Goal: Communication & Community: Answer question/provide support

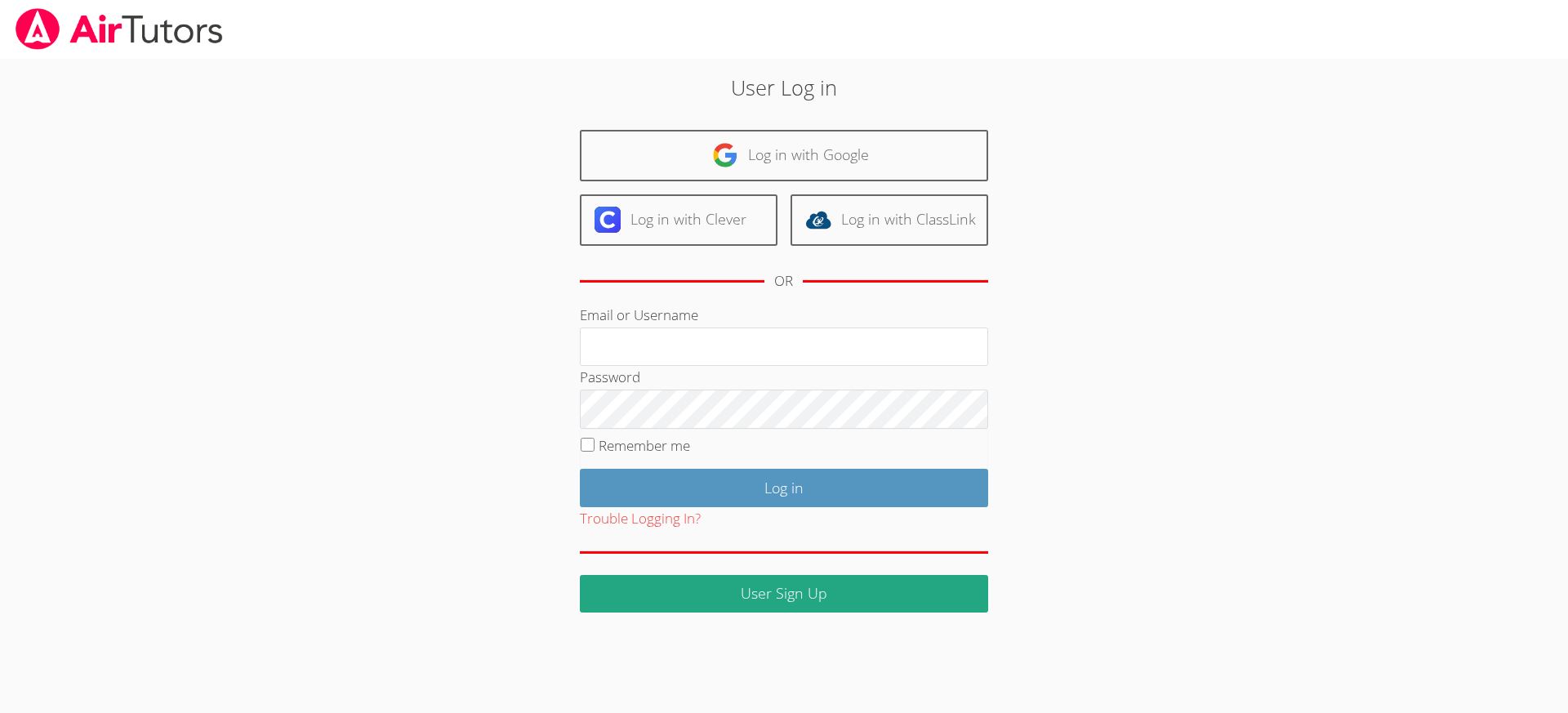
type input "[EMAIL_ADDRESS][DOMAIN_NAME]"
click at [585, 443] on input "Remember me" at bounding box center [587, 444] width 14 height 14
checkbox input "true"
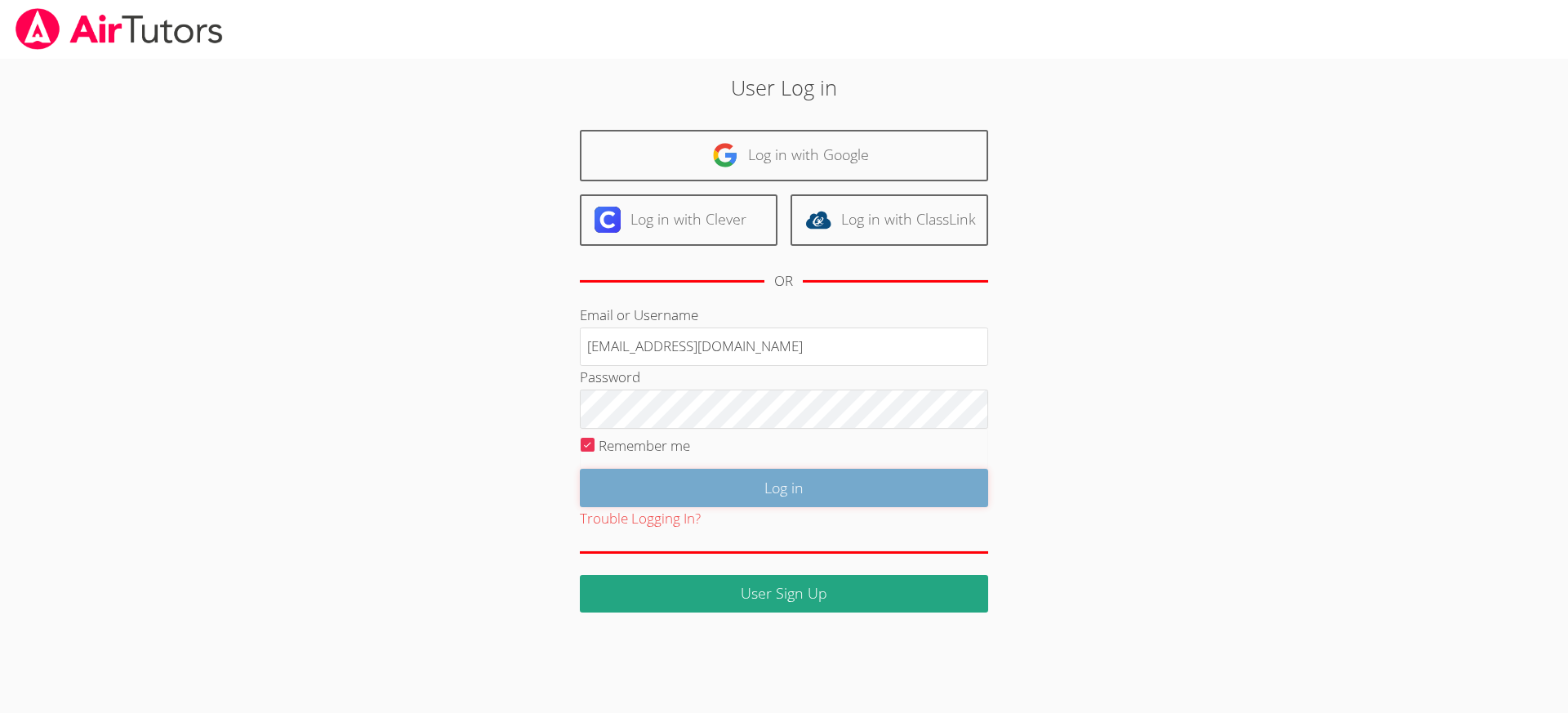
click at [775, 495] on input "Log in" at bounding box center [784, 488] width 408 height 39
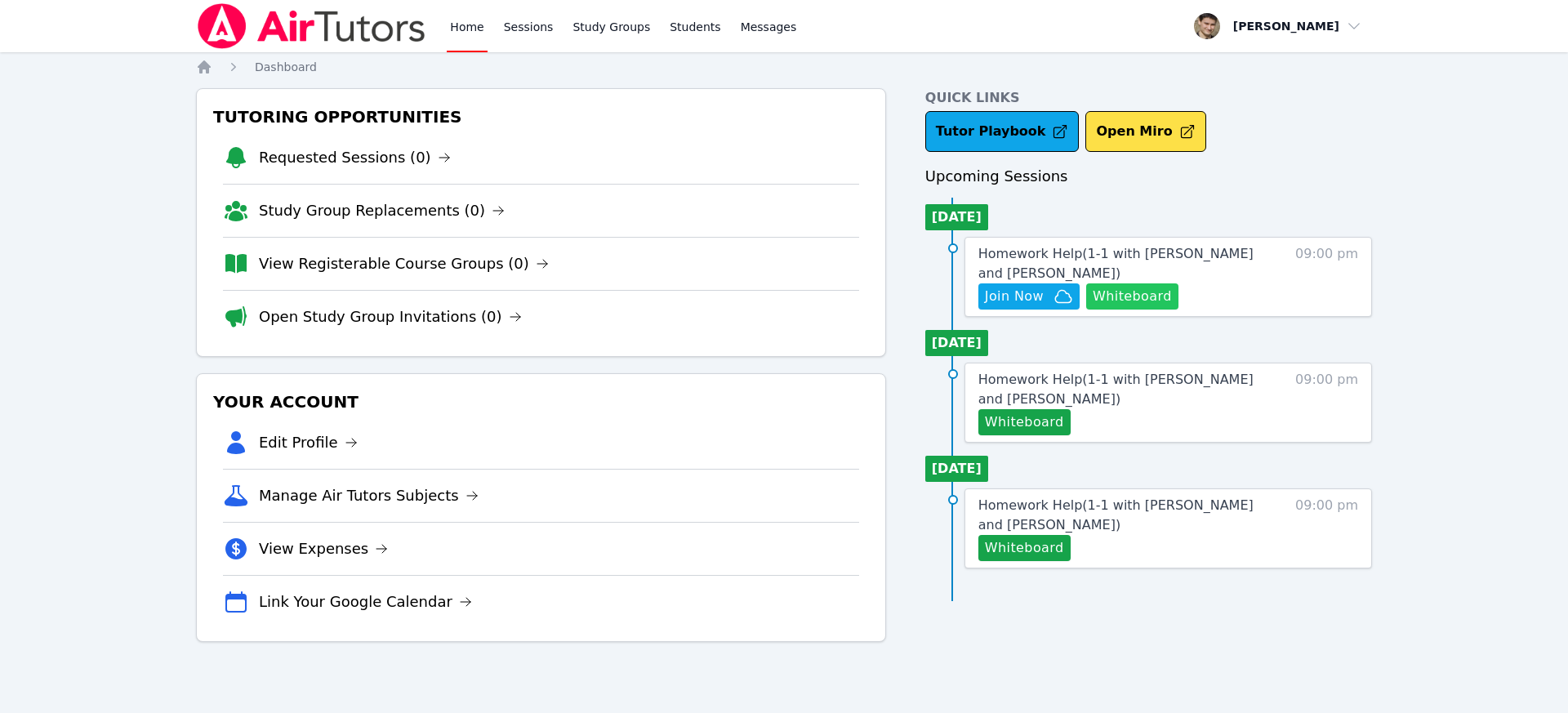
click at [1122, 295] on button "Whiteboard" at bounding box center [1132, 297] width 93 height 26
click at [527, 30] on link "Sessions" at bounding box center [529, 26] width 57 height 52
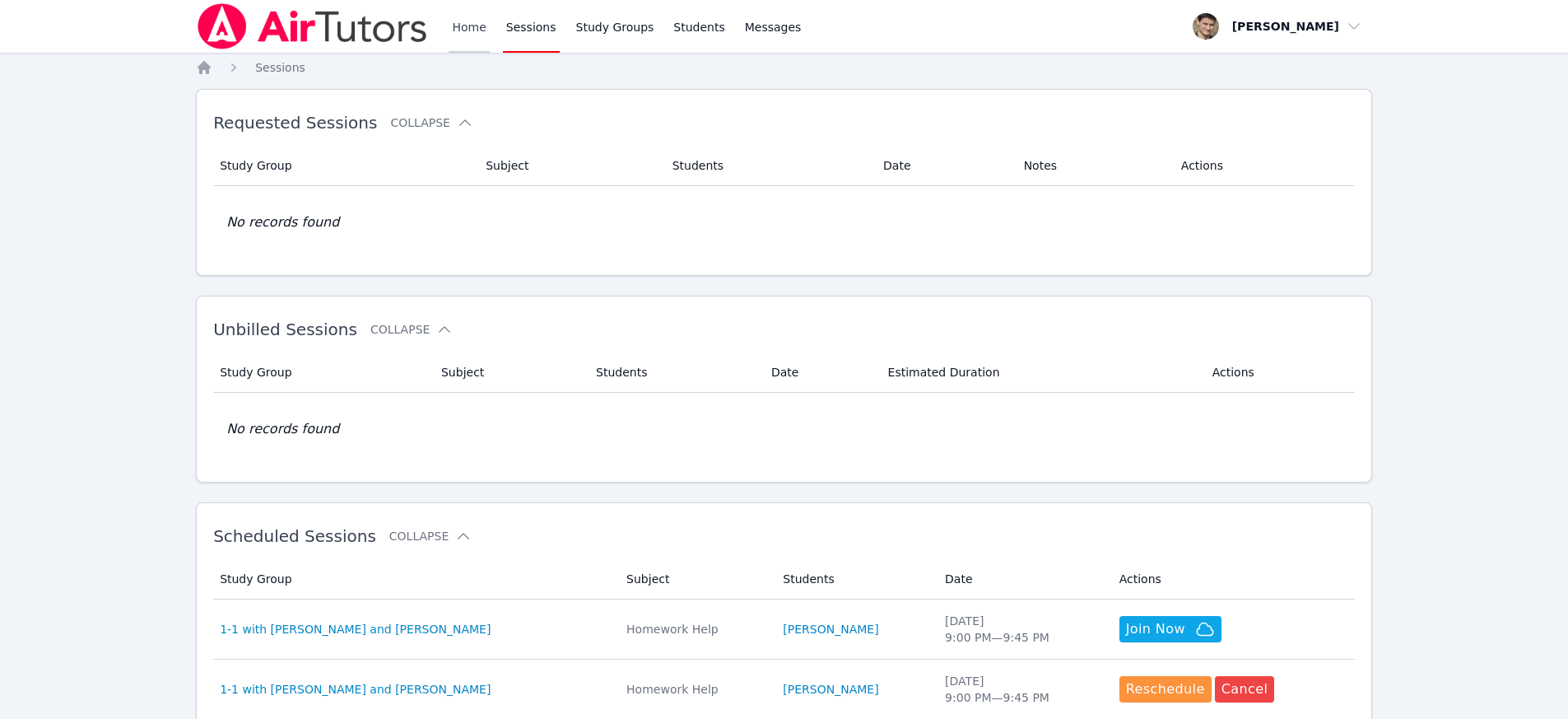
click at [463, 31] on link "Home" at bounding box center [468, 26] width 40 height 53
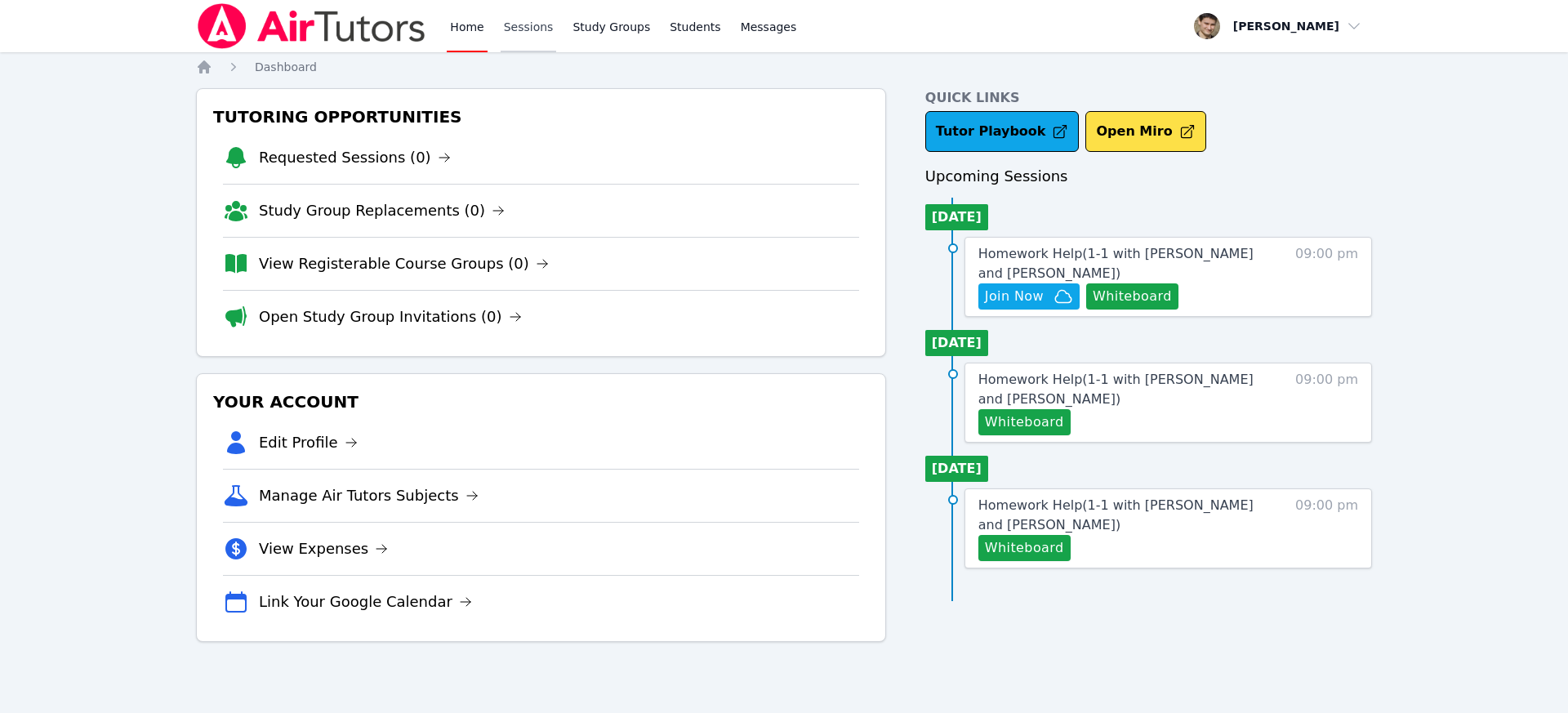
click at [529, 25] on link "Sessions" at bounding box center [529, 26] width 57 height 52
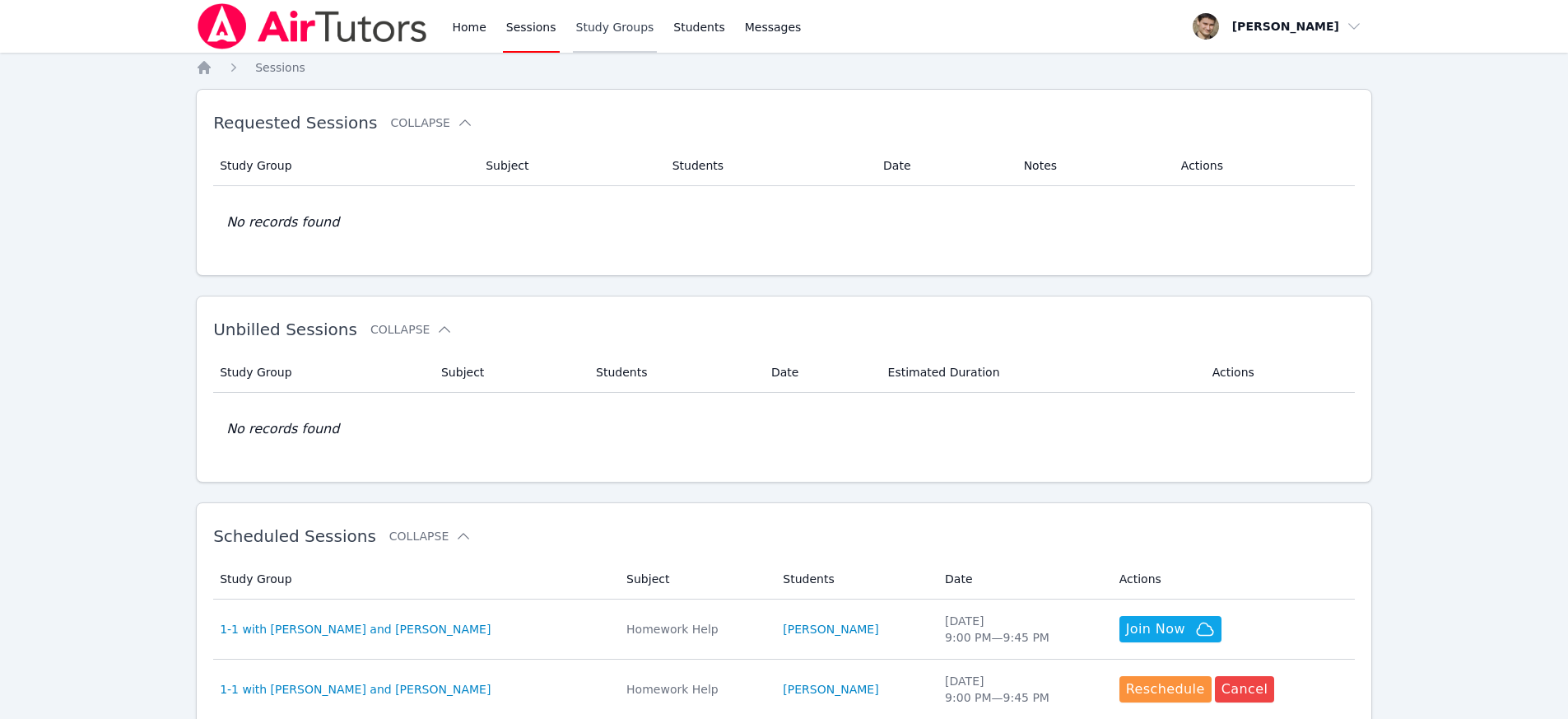
click at [625, 32] on link "Study Groups" at bounding box center [615, 26] width 85 height 53
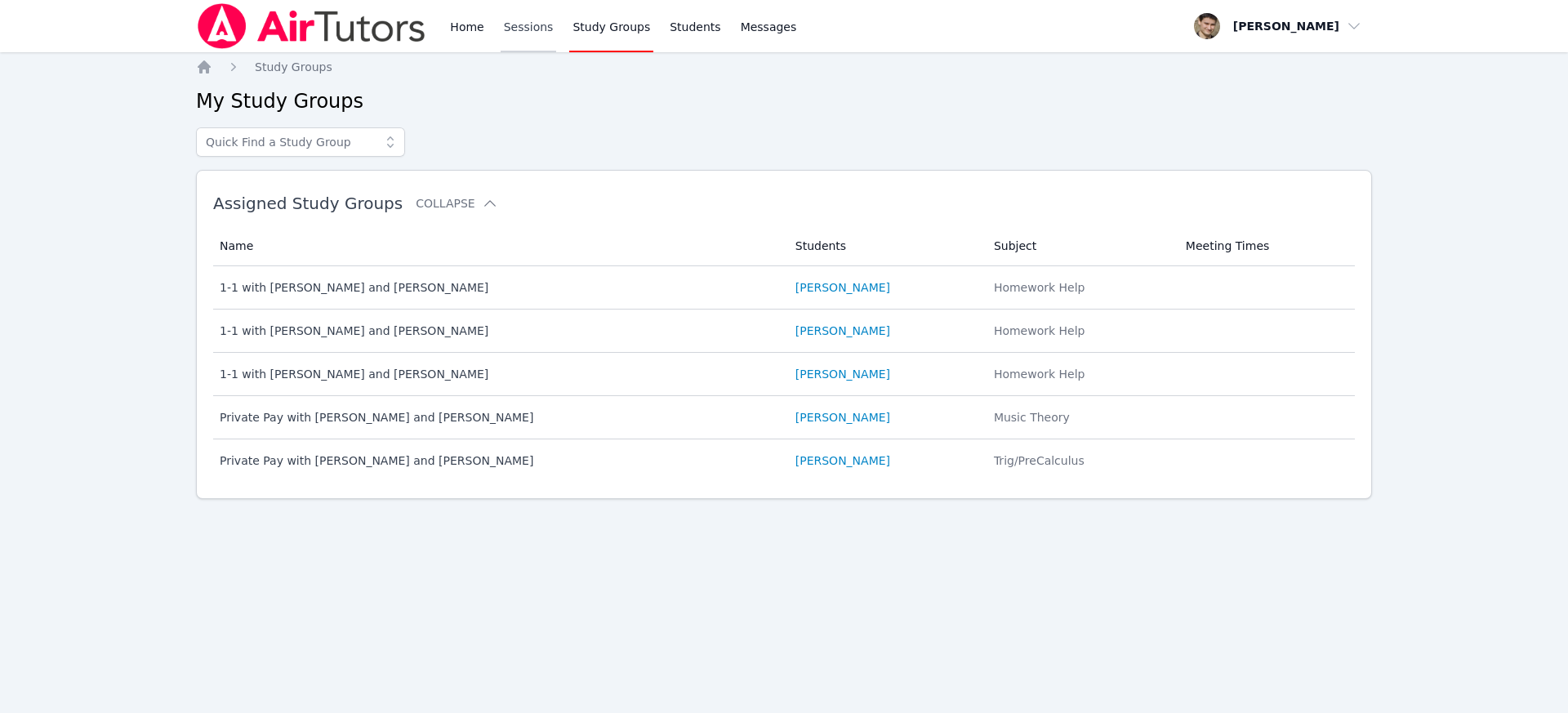
click at [517, 25] on link "Sessions" at bounding box center [529, 26] width 57 height 52
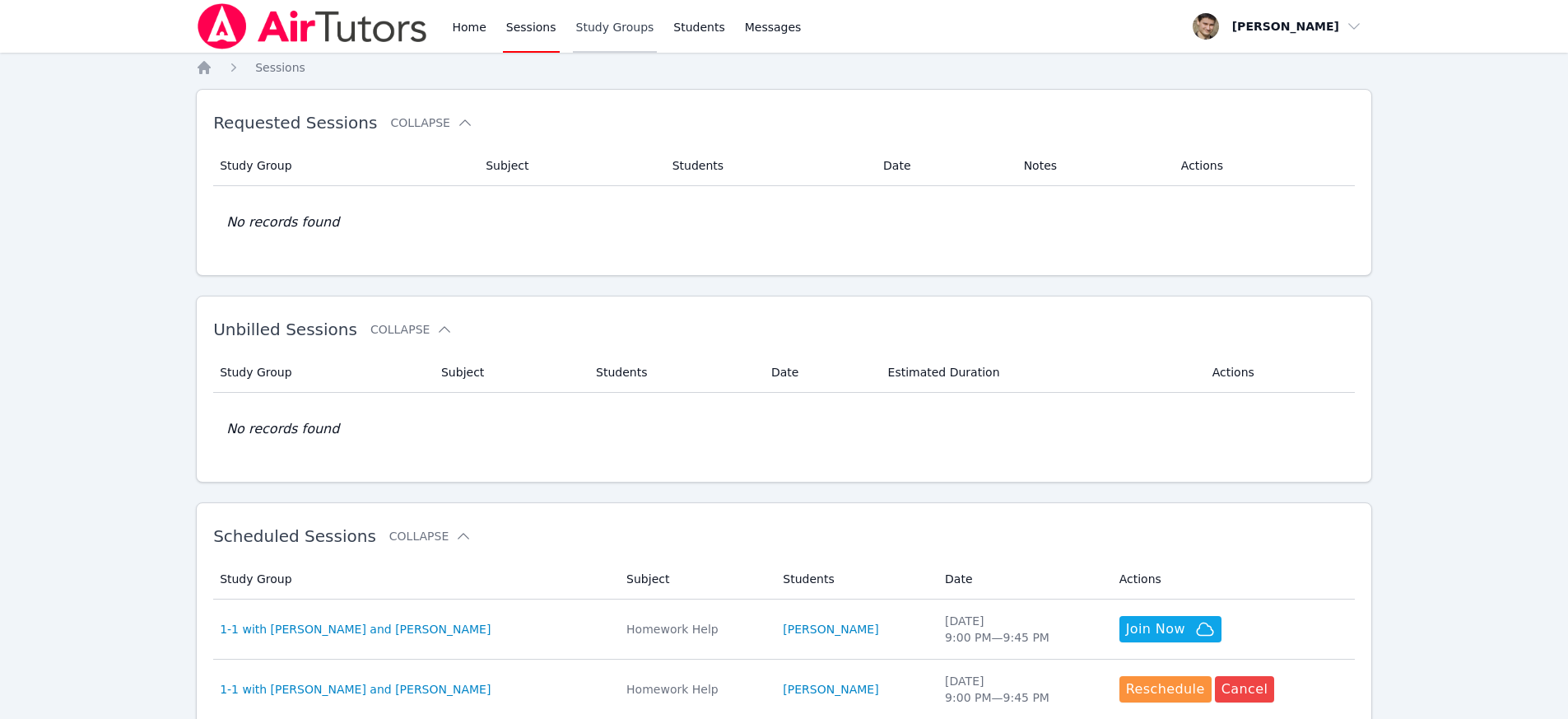
click at [611, 26] on link "Study Groups" at bounding box center [615, 26] width 85 height 53
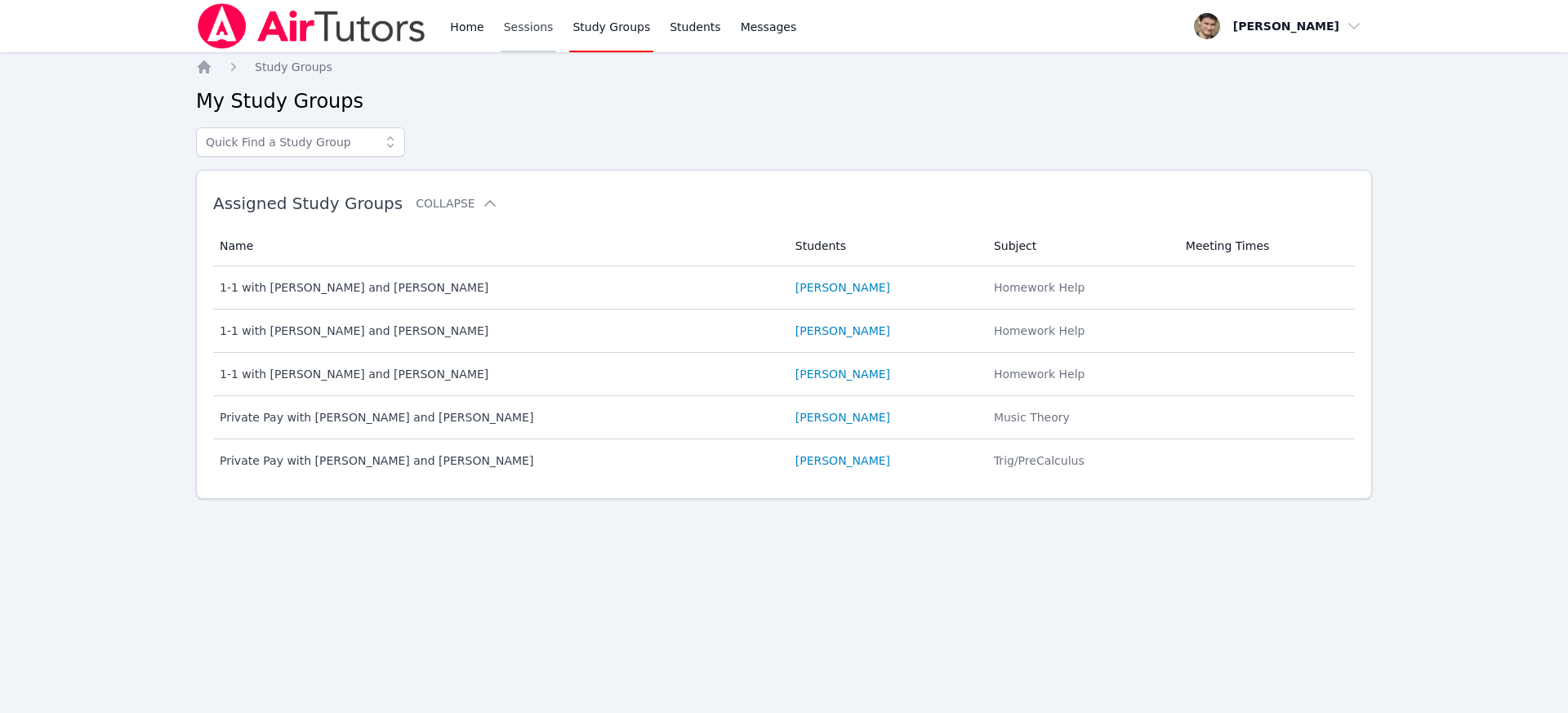
click at [524, 26] on link "Sessions" at bounding box center [529, 26] width 57 height 52
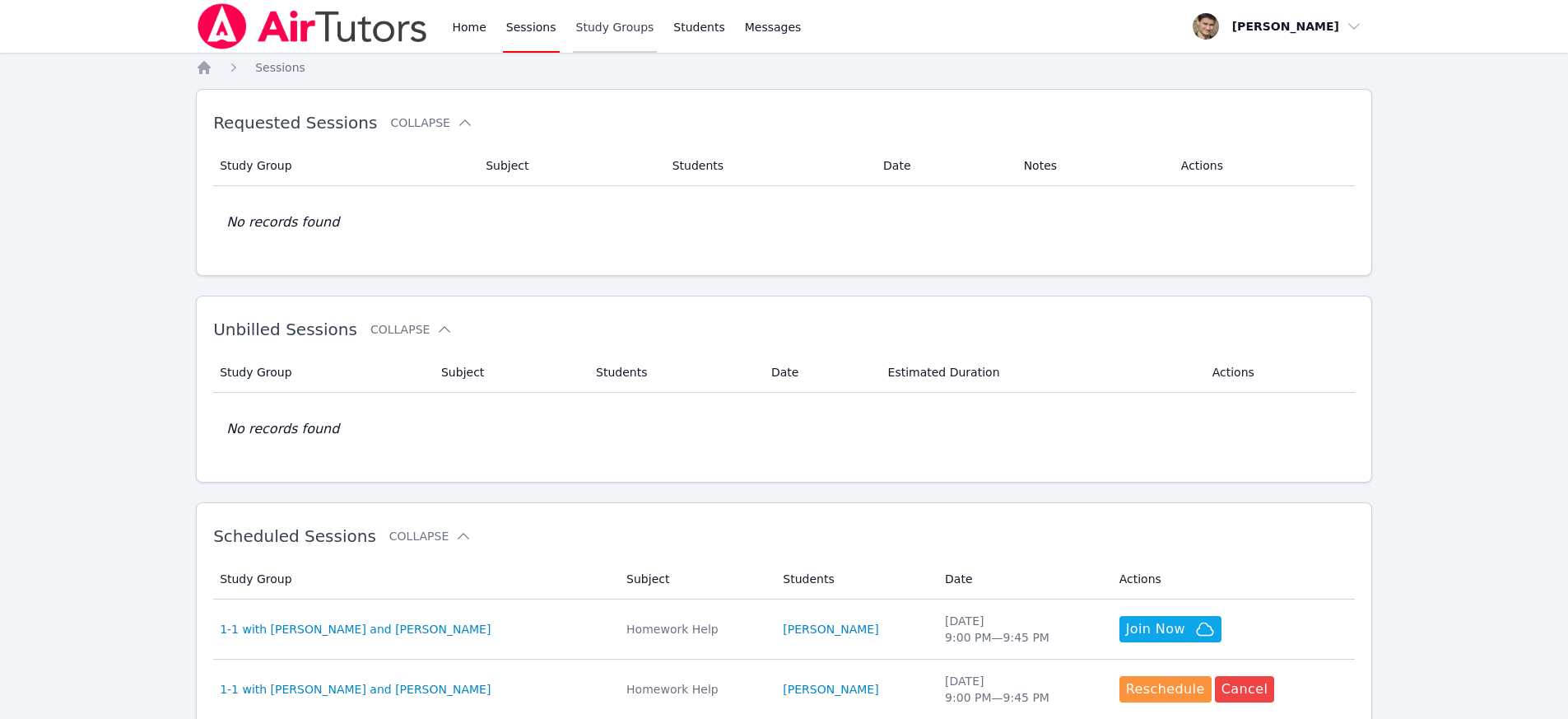
click at [593, 26] on link "Study Groups" at bounding box center [615, 26] width 85 height 53
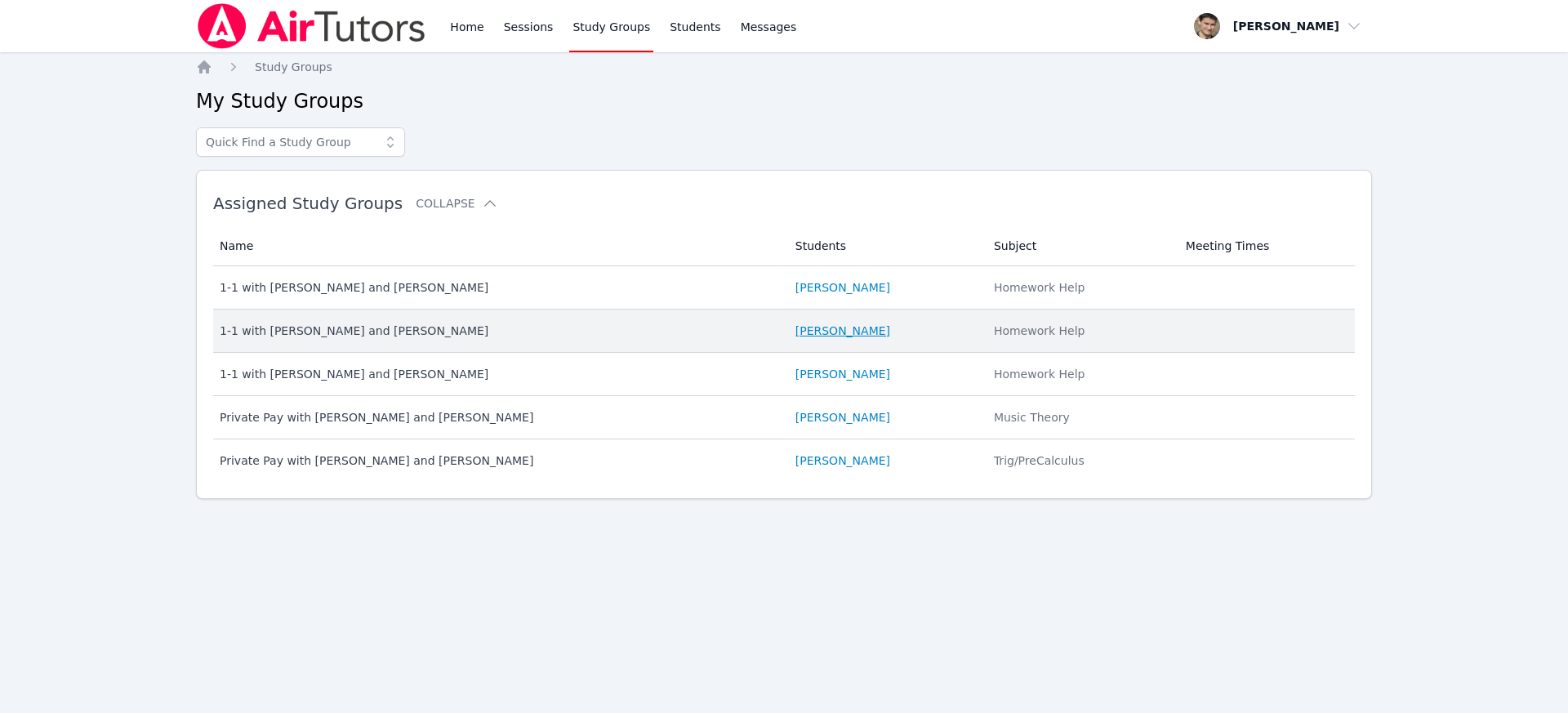
click at [842, 334] on link "[PERSON_NAME]" at bounding box center [843, 330] width 95 height 16
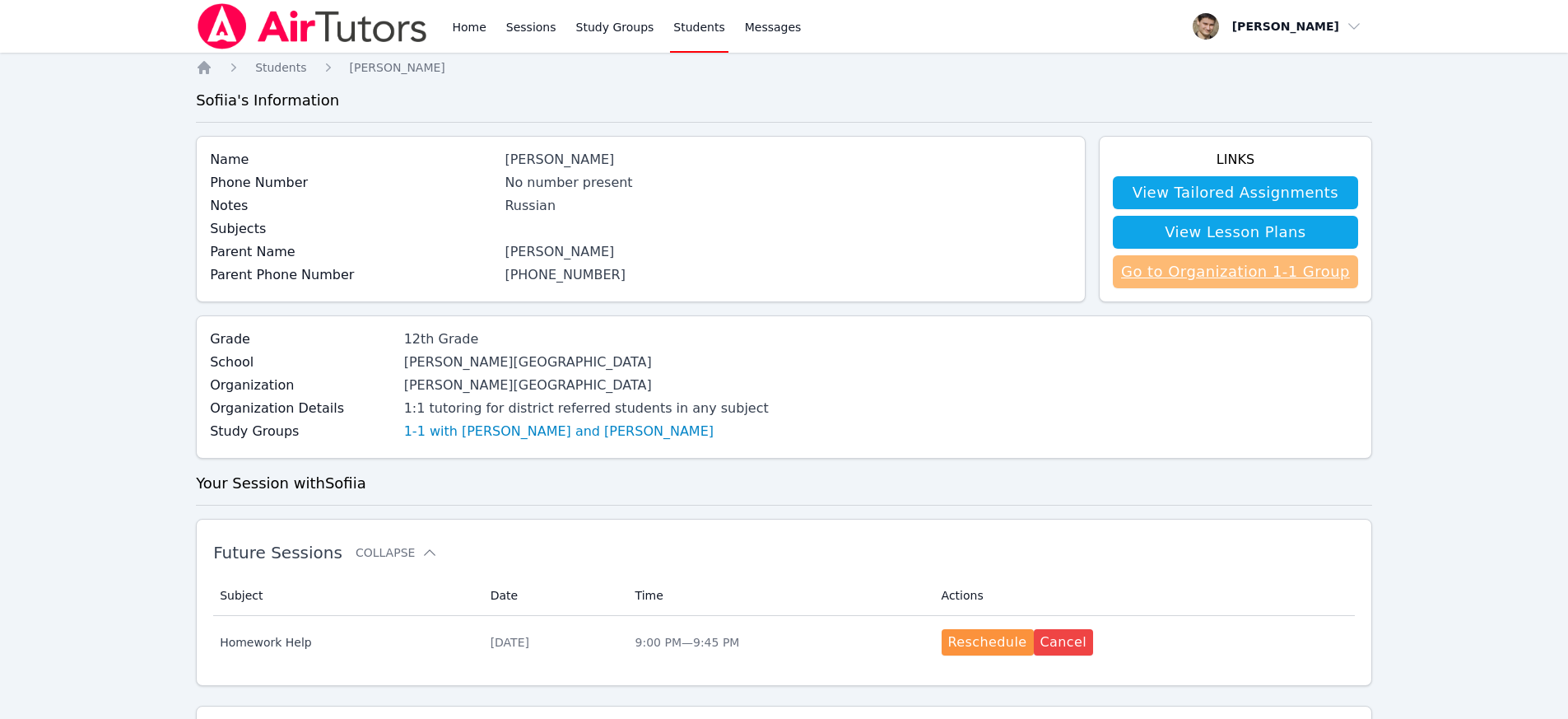
click at [1204, 279] on link "Go to Organization 1-1 Group" at bounding box center [1235, 272] width 245 height 33
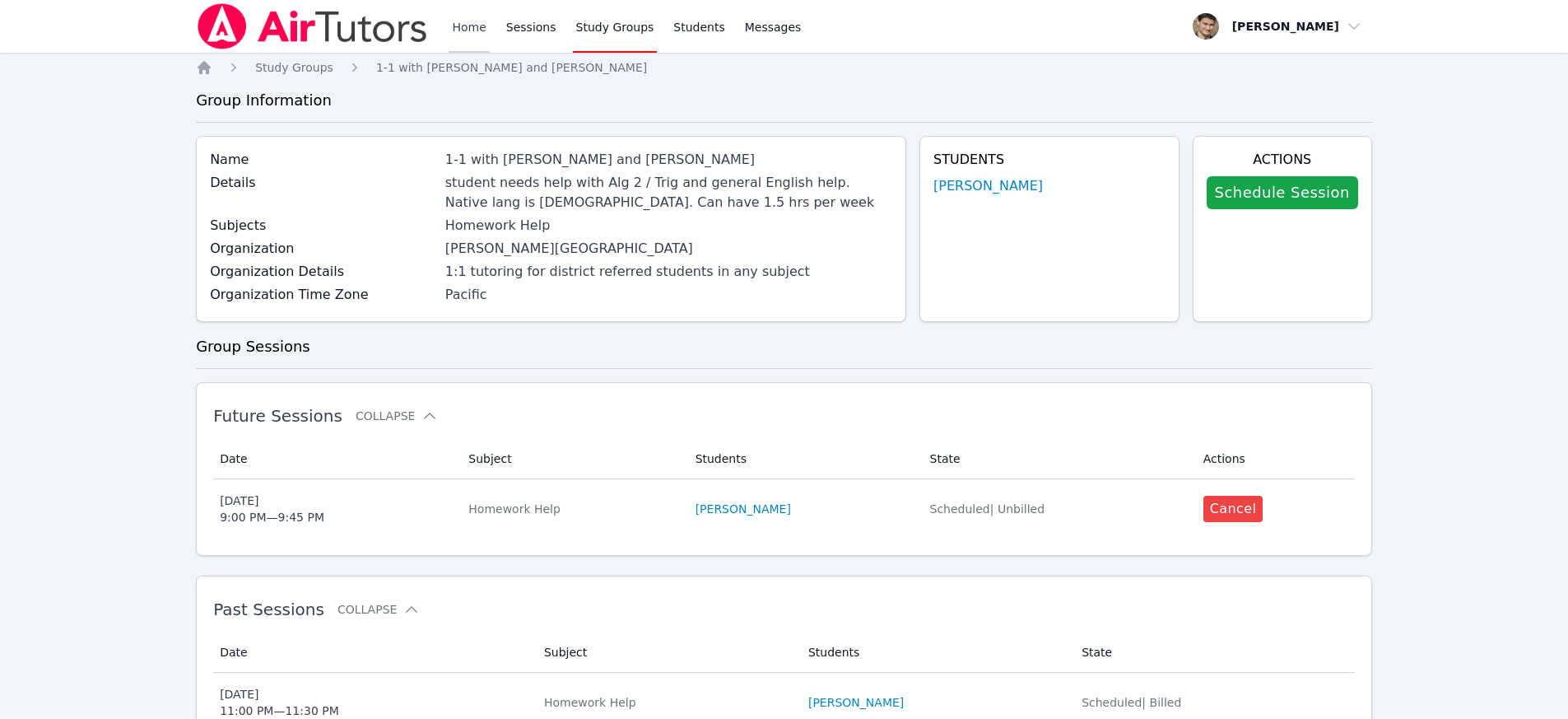
click at [449, 27] on link "Home" at bounding box center [468, 26] width 40 height 53
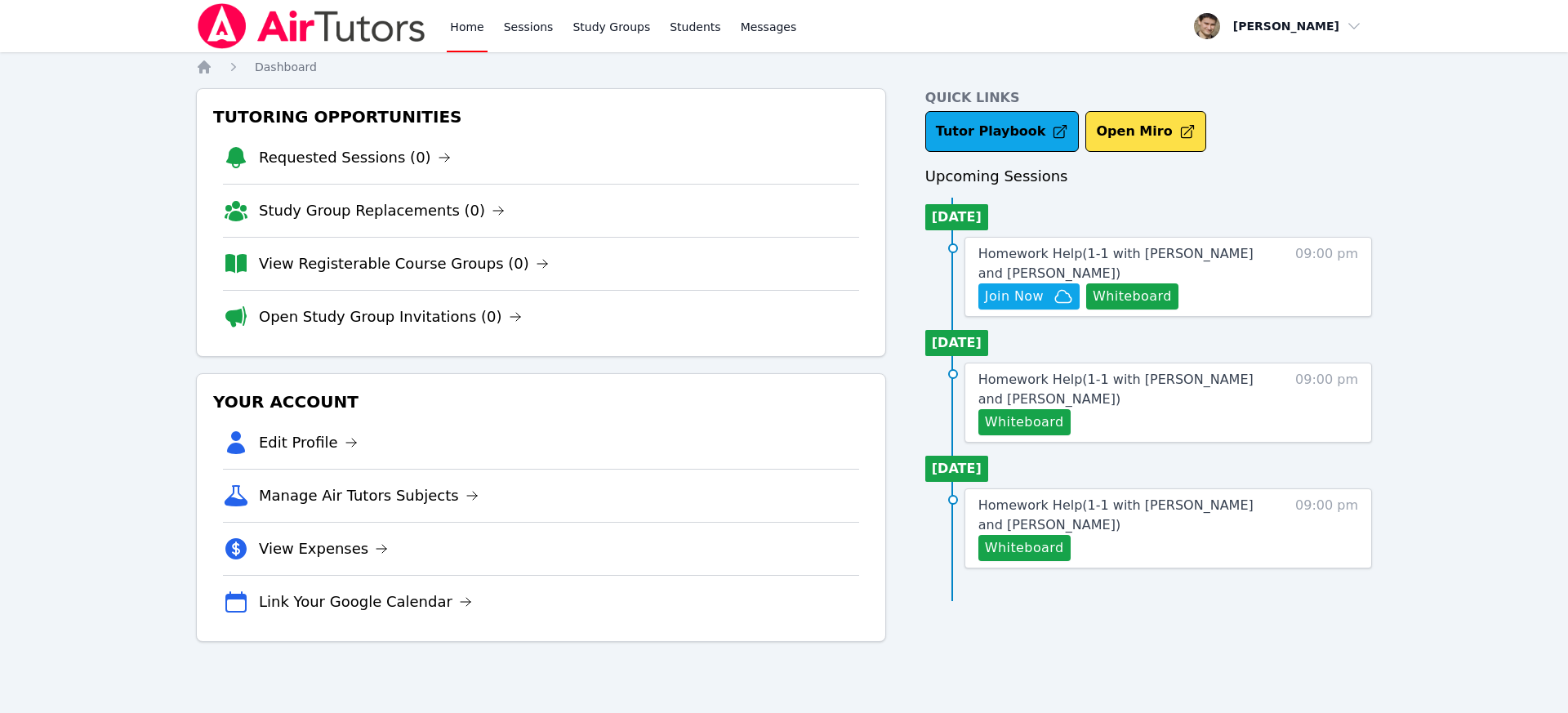
click at [481, 29] on link "Home" at bounding box center [466, 26] width 40 height 52
